Goal: Information Seeking & Learning: Check status

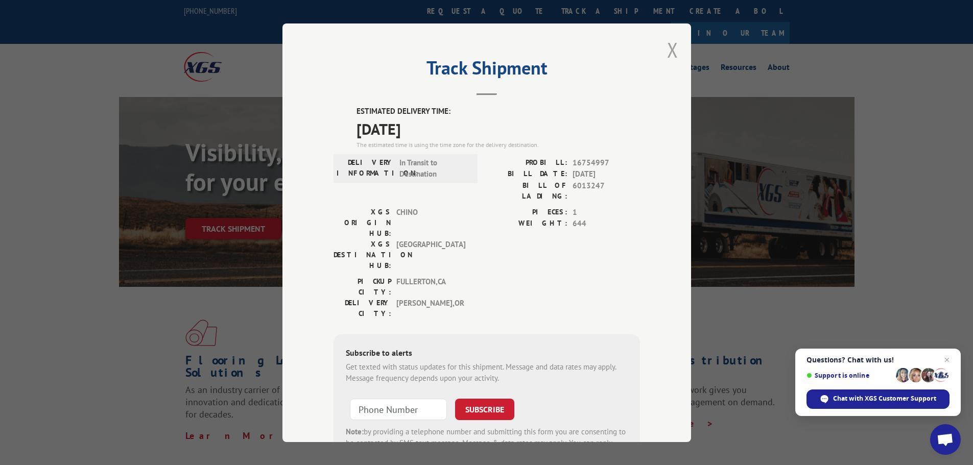
click at [667, 48] on button "Close modal" at bounding box center [672, 49] width 11 height 27
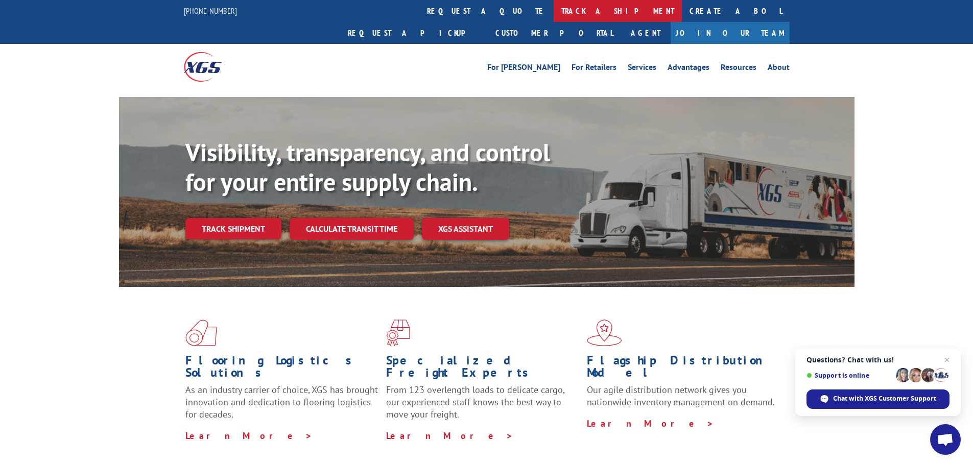
click at [553, 16] on link "track a shipment" at bounding box center [617, 11] width 128 height 22
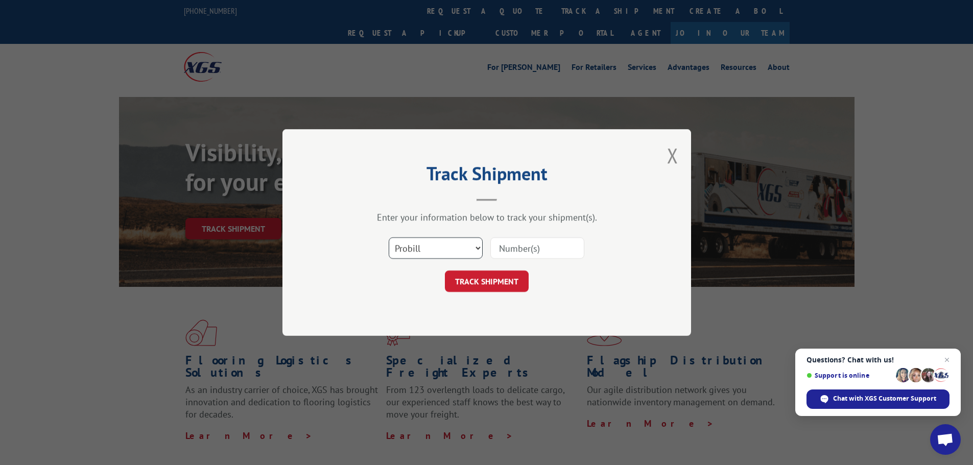
click at [446, 244] on select "Select category... Probill BOL PO" at bounding box center [436, 247] width 94 height 21
select select "bol"
click at [389, 237] on select "Select category... Probill BOL PO" at bounding box center [436, 247] width 94 height 21
click at [500, 254] on input at bounding box center [537, 247] width 94 height 21
paste input "6006086"
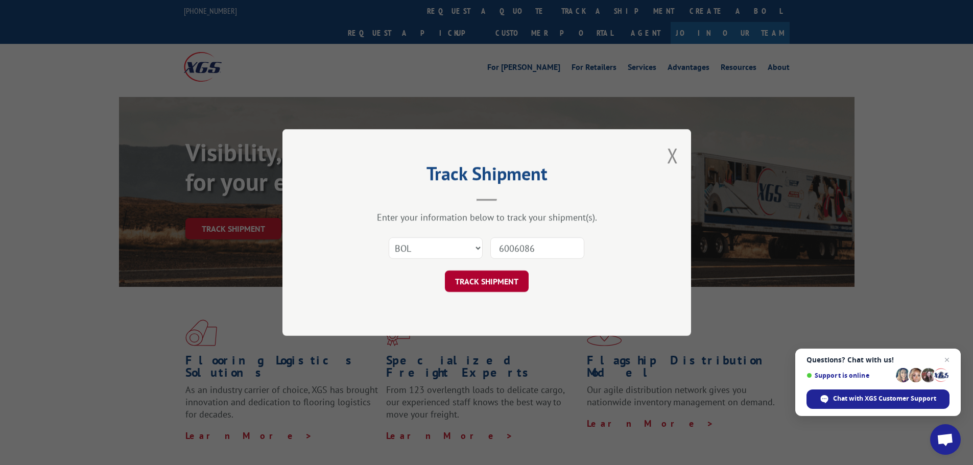
type input "6006086"
click at [506, 272] on button "TRACK SHIPMENT" at bounding box center [487, 281] width 84 height 21
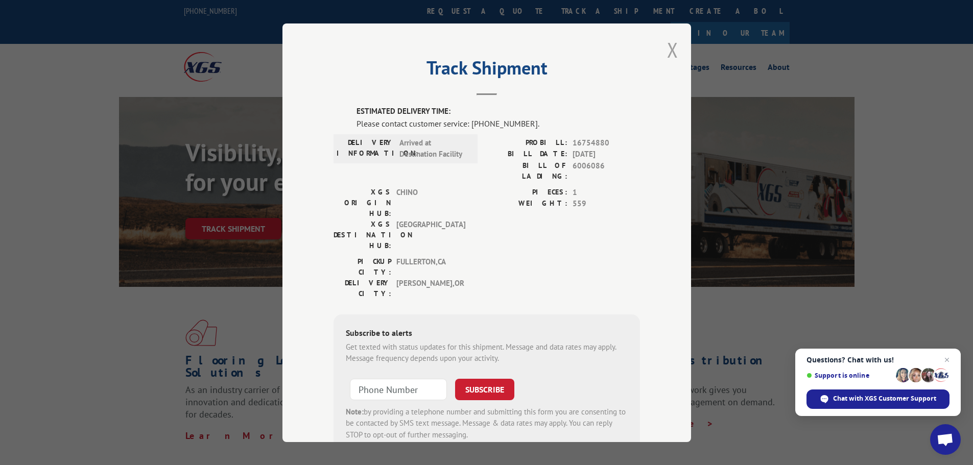
click at [667, 53] on button "Close modal" at bounding box center [672, 49] width 11 height 27
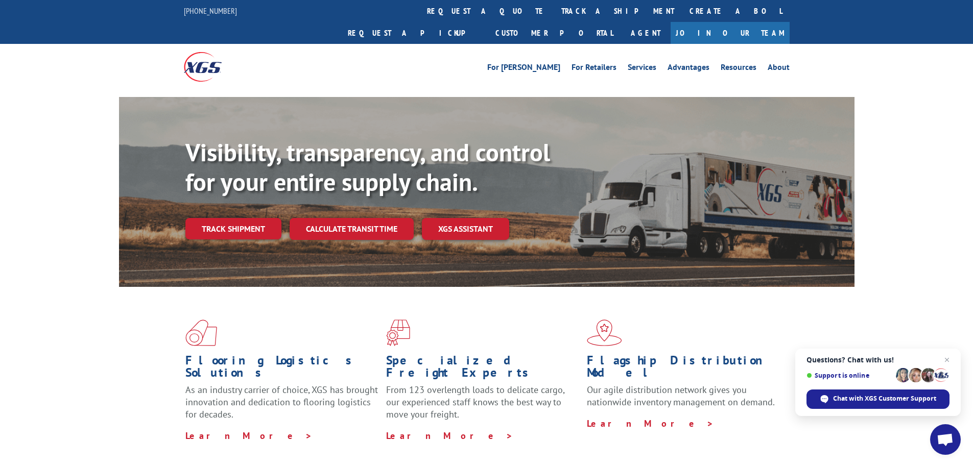
drag, startPoint x: 469, startPoint y: 13, endPoint x: 455, endPoint y: 39, distance: 29.9
click at [553, 14] on link "track a shipment" at bounding box center [617, 11] width 128 height 22
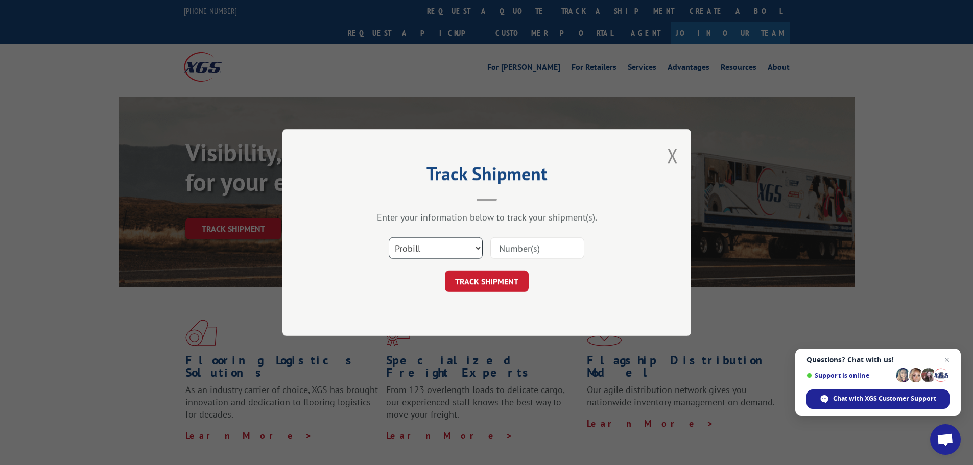
drag, startPoint x: 432, startPoint y: 250, endPoint x: 426, endPoint y: 258, distance: 10.2
click at [432, 250] on select "Select category... Probill BOL PO" at bounding box center [436, 247] width 94 height 21
select select "bol"
click at [389, 237] on select "Select category... Probill BOL PO" at bounding box center [436, 247] width 94 height 21
click at [502, 254] on input at bounding box center [537, 247] width 94 height 21
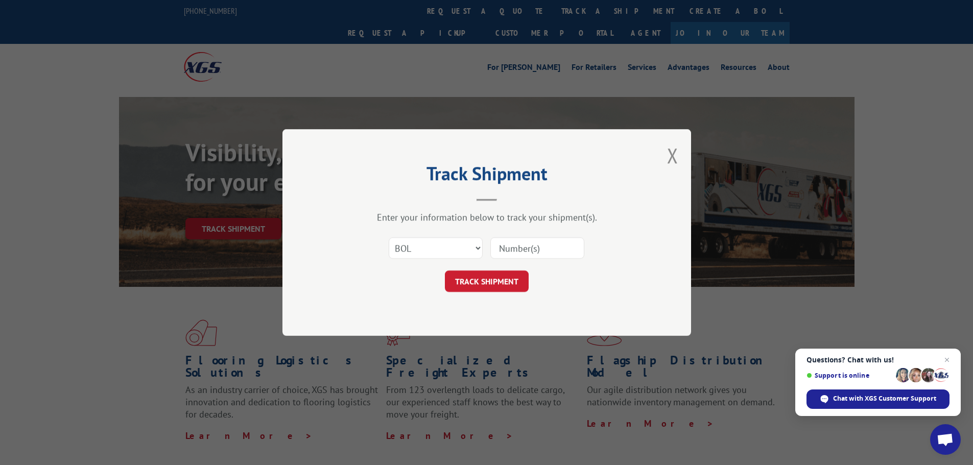
paste input "6006085"
type input "6006085"
click at [494, 280] on button "TRACK SHIPMENT" at bounding box center [487, 281] width 84 height 21
